Goal: Task Accomplishment & Management: Manage account settings

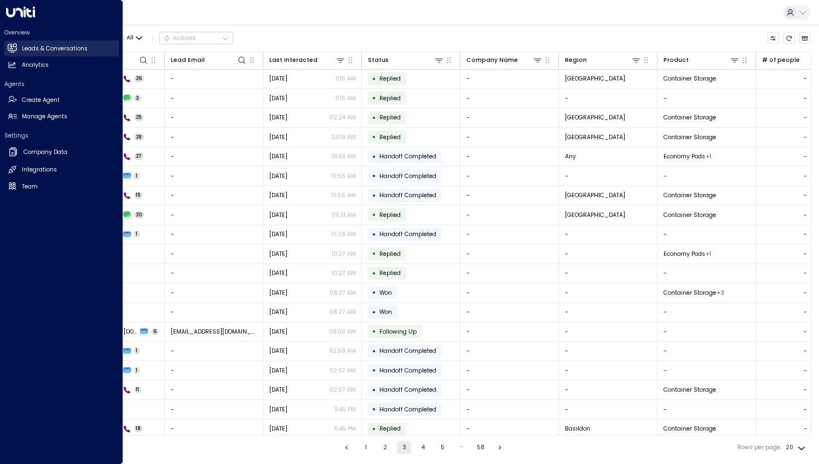
scroll to position [21, 0]
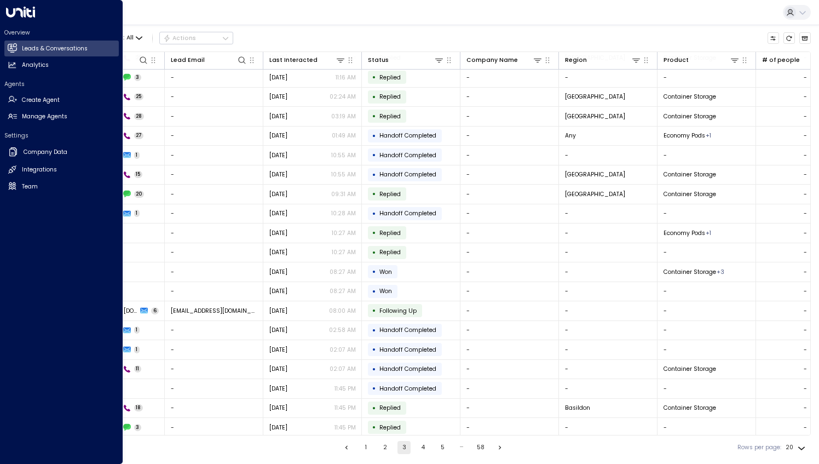
click at [47, 49] on h2 "Leads & Conversations" at bounding box center [55, 48] width 66 height 9
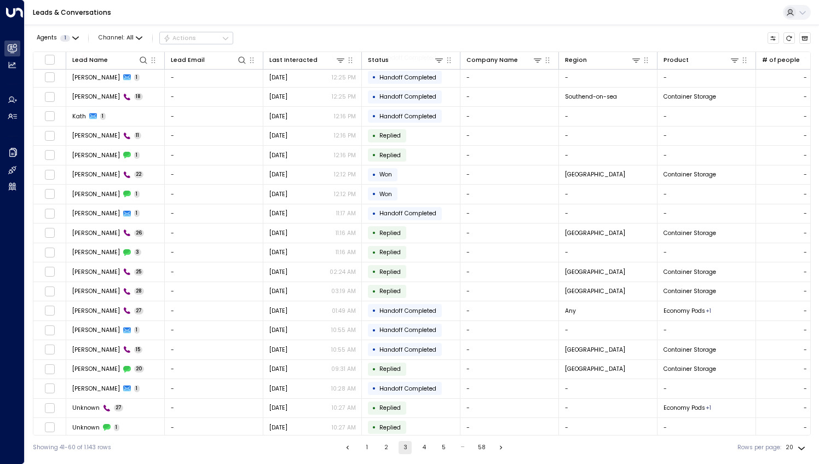
click at [144, 18] on div "Leads & Conversations" at bounding box center [422, 12] width 795 height 25
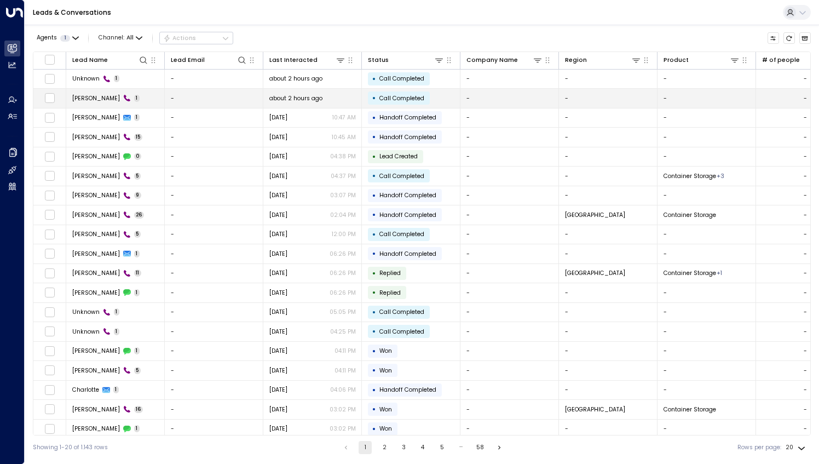
click at [89, 97] on span "Josh Barrett" at bounding box center [96, 98] width 48 height 8
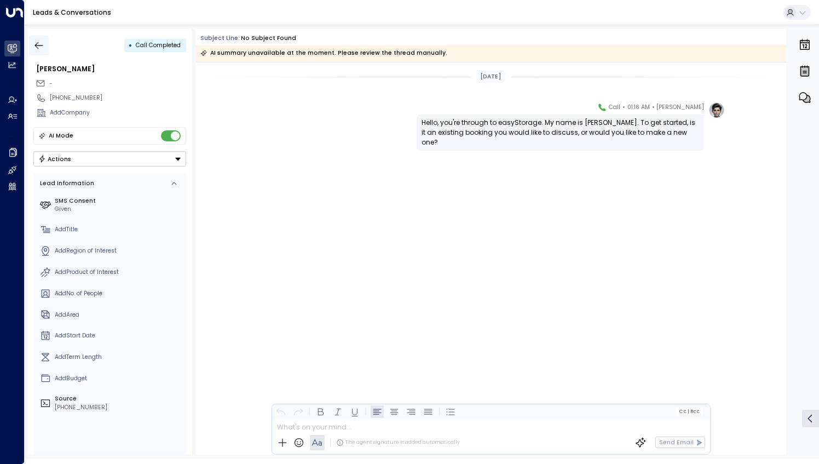
click at [36, 47] on icon "button" at bounding box center [38, 45] width 11 height 11
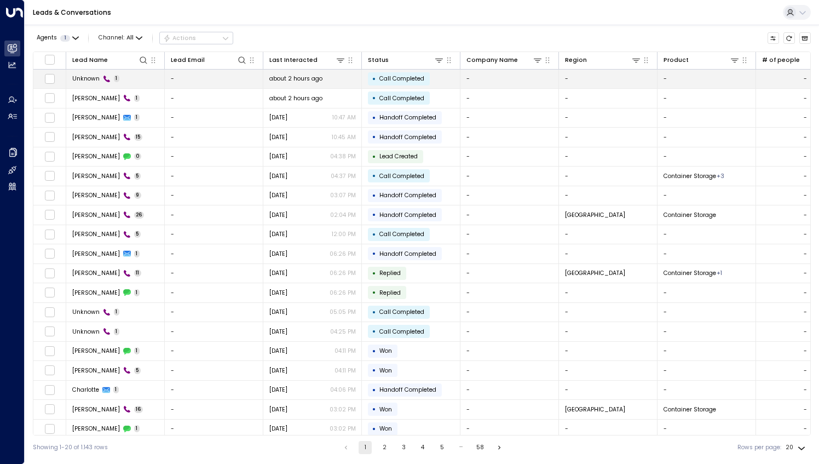
click at [80, 80] on span "Unknown" at bounding box center [85, 78] width 27 height 8
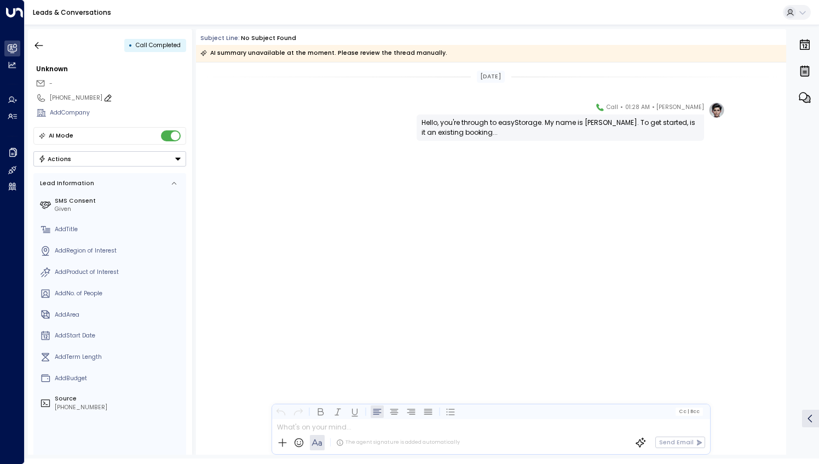
click at [104, 97] on icon at bounding box center [108, 98] width 9 height 9
click at [100, 96] on input "**********" at bounding box center [116, 98] width 133 height 9
click at [315, 189] on div "Eve Morgan • 01:28 AM • Call Hello, you're through to easyStorage. My name is E…" at bounding box center [491, 162] width 590 height 121
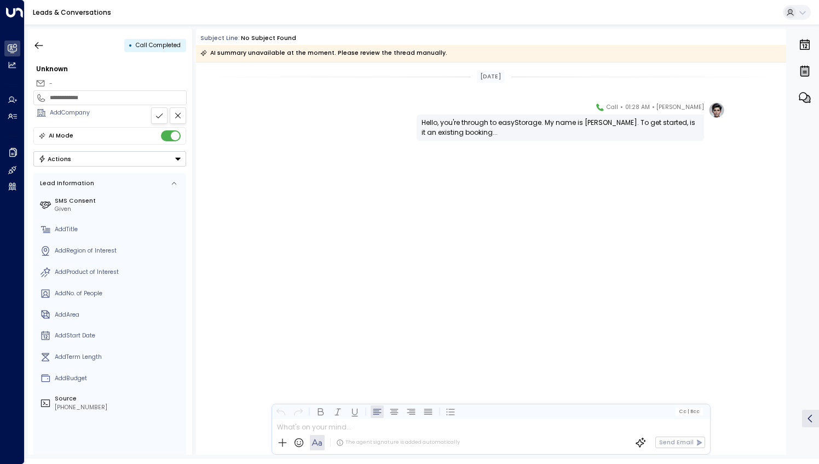
click at [176, 116] on icon at bounding box center [178, 115] width 9 height 9
